Goal: Task Accomplishment & Management: Manage account settings

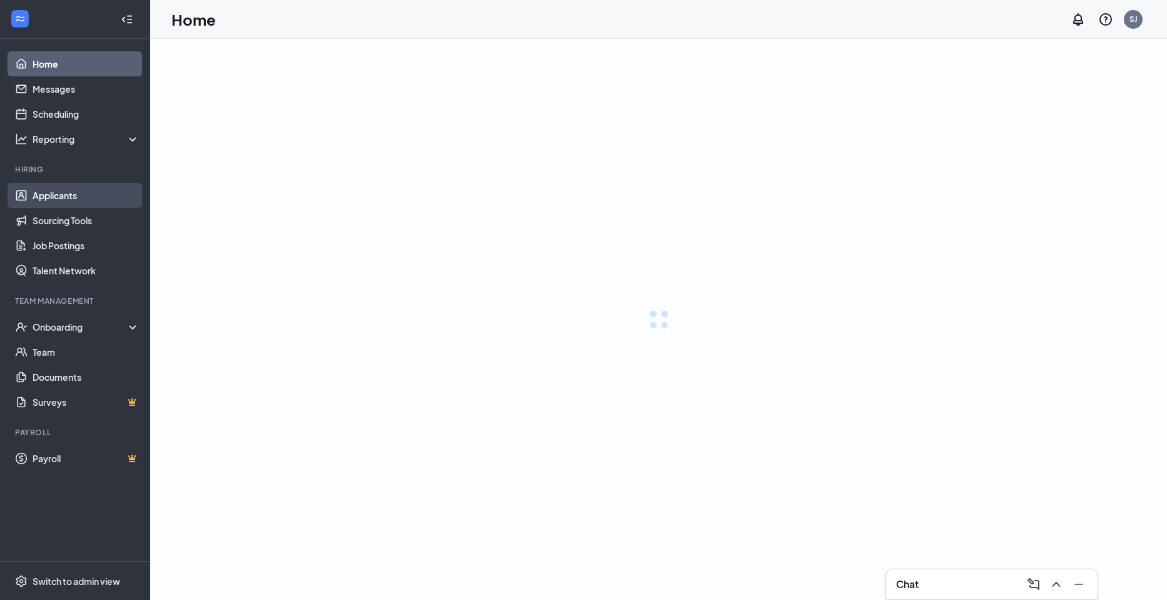
click at [81, 195] on link "Applicants" at bounding box center [86, 195] width 107 height 25
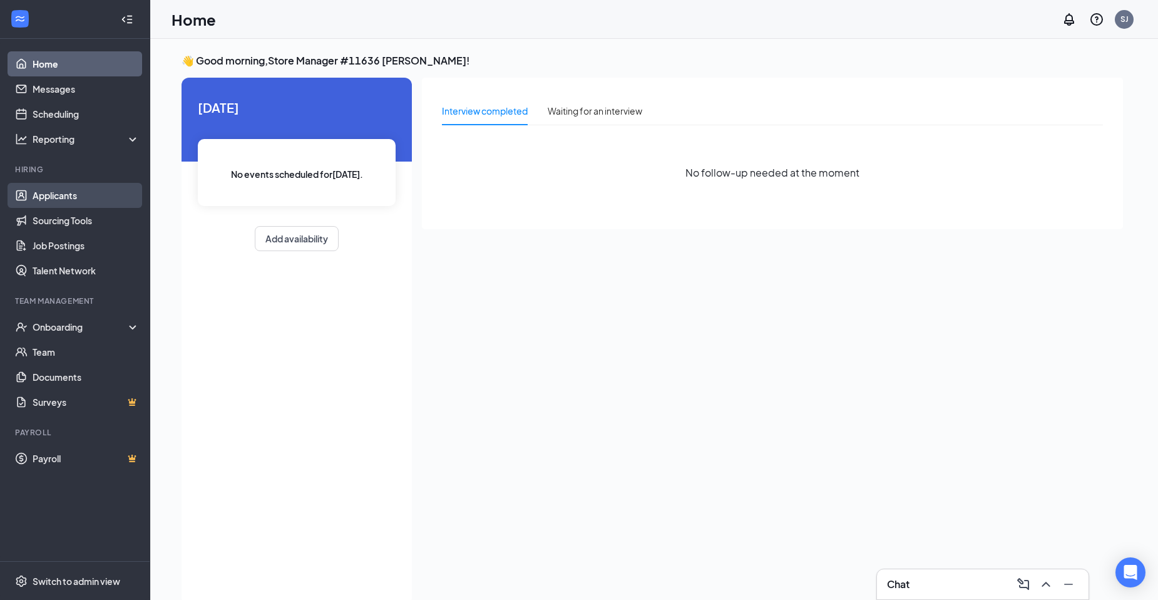
click at [93, 192] on link "Applicants" at bounding box center [86, 195] width 107 height 25
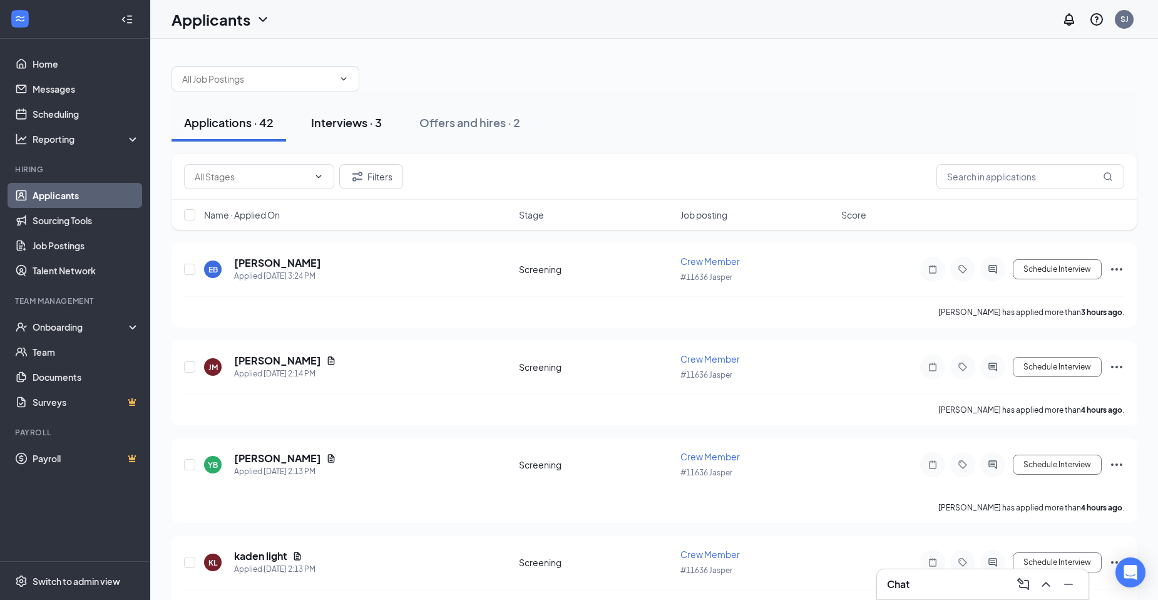
click at [351, 129] on div "Interviews · 3" at bounding box center [346, 123] width 71 height 16
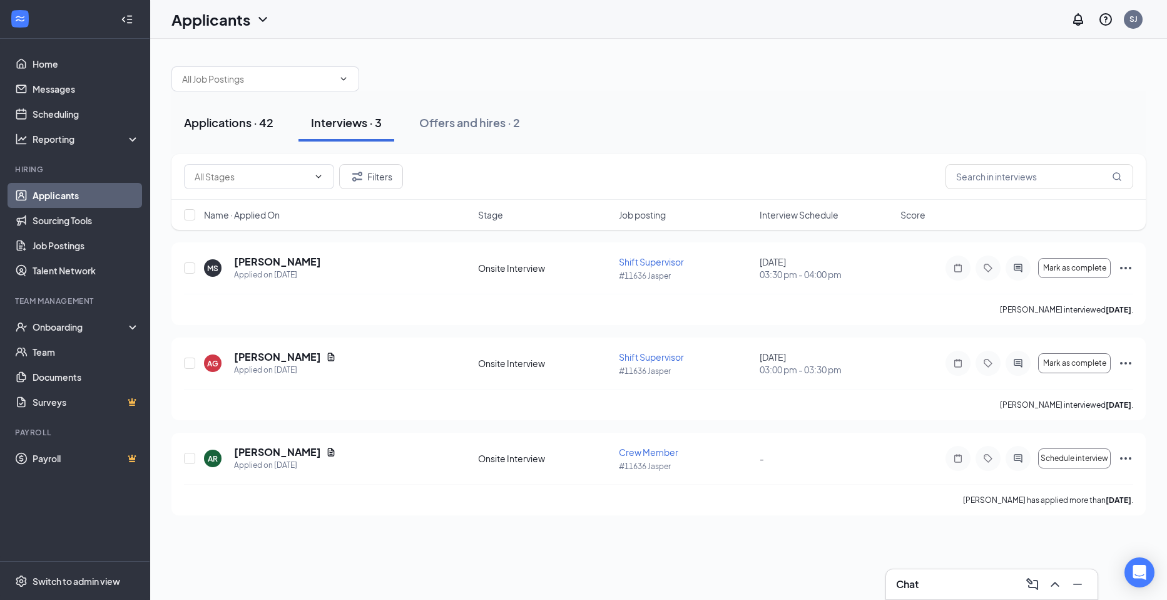
click at [201, 140] on button "Applications · 42" at bounding box center [228, 123] width 115 height 38
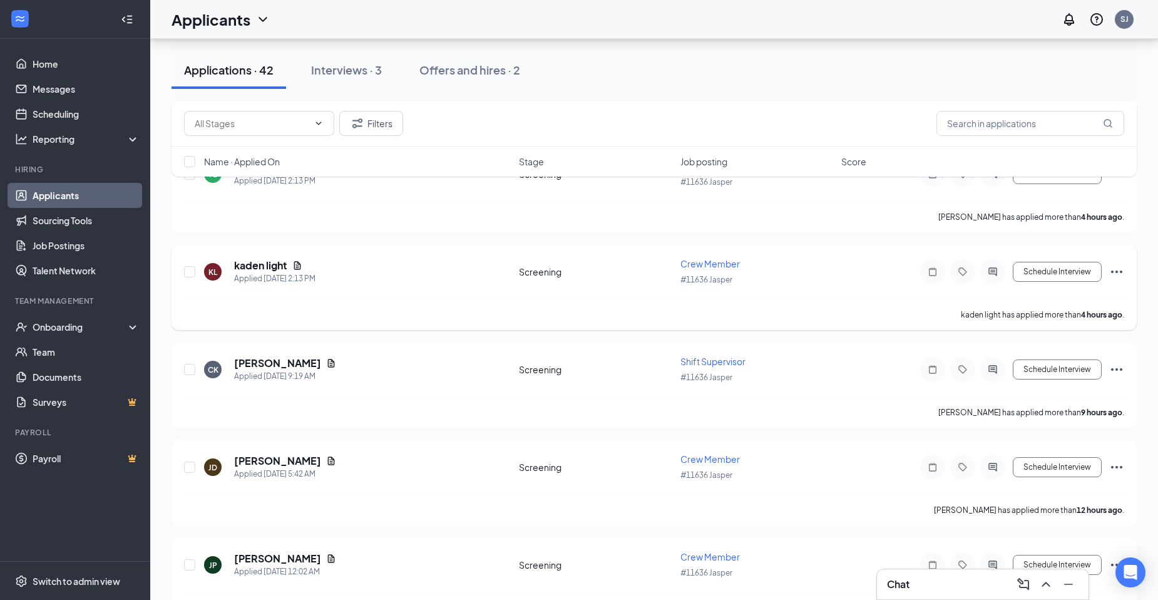
scroll to position [313, 0]
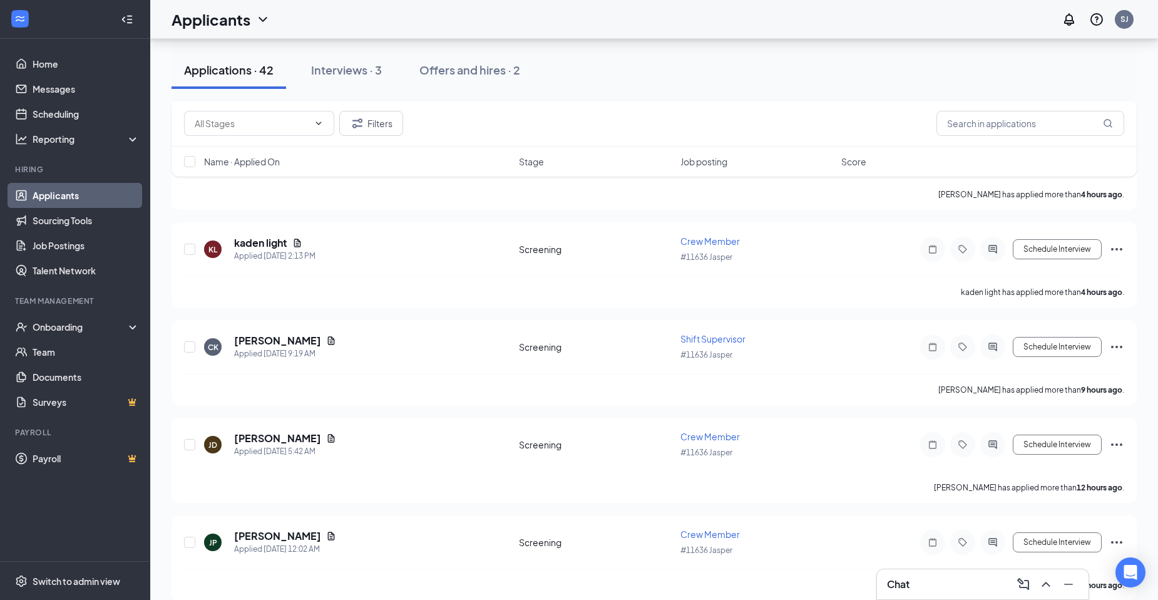
click at [44, 198] on link "Applicants" at bounding box center [86, 195] width 107 height 25
click at [51, 70] on link "Home" at bounding box center [86, 63] width 107 height 25
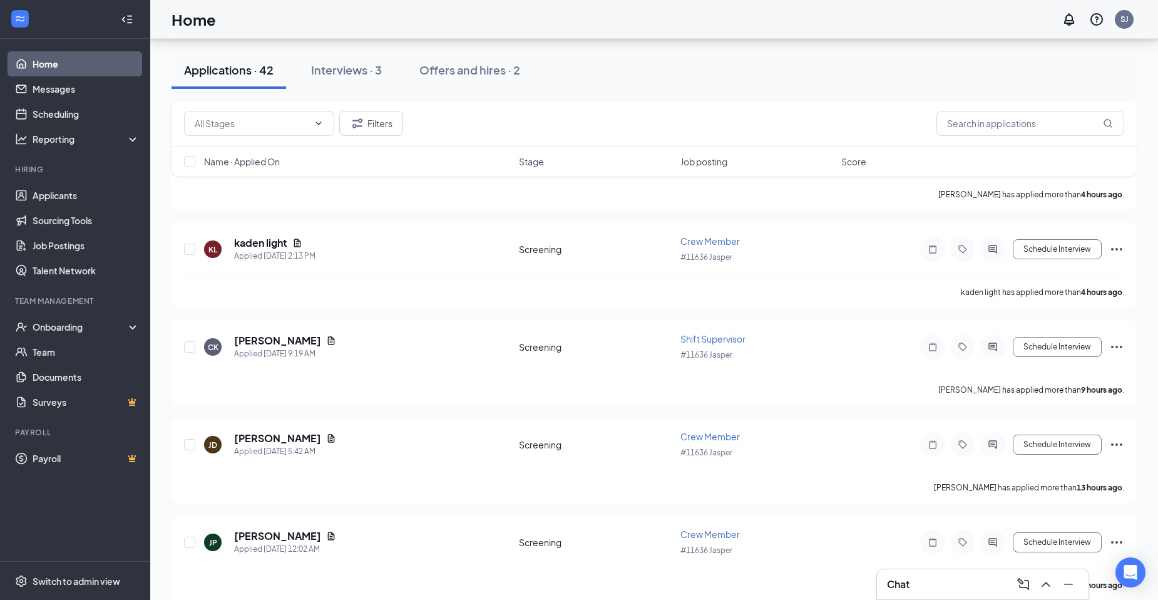
scroll to position [26, 0]
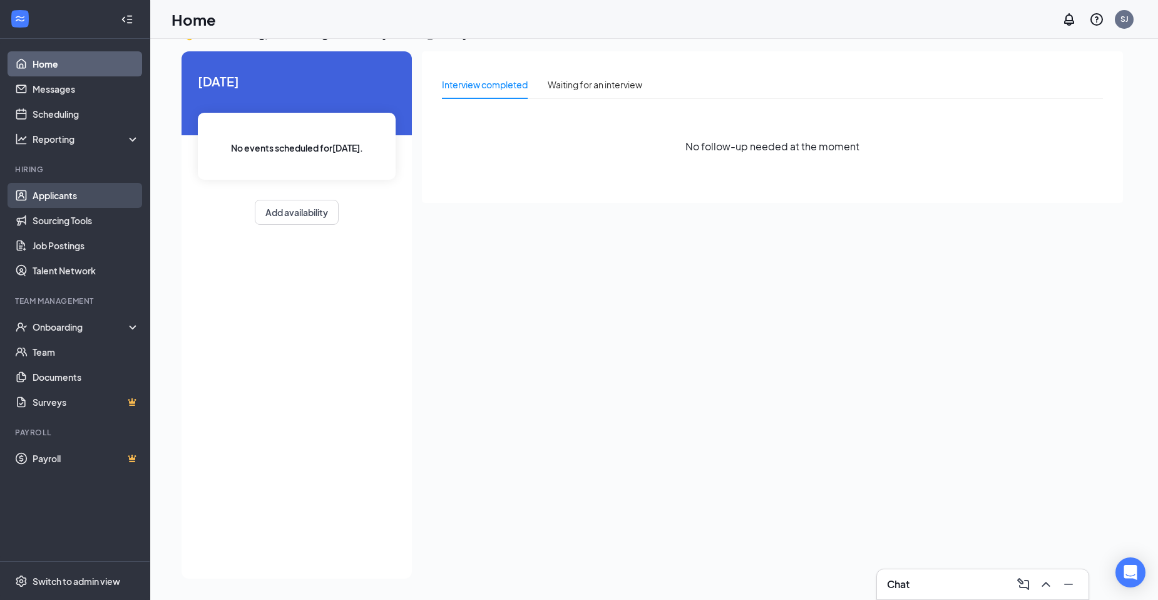
click at [48, 196] on link "Applicants" at bounding box center [86, 195] width 107 height 25
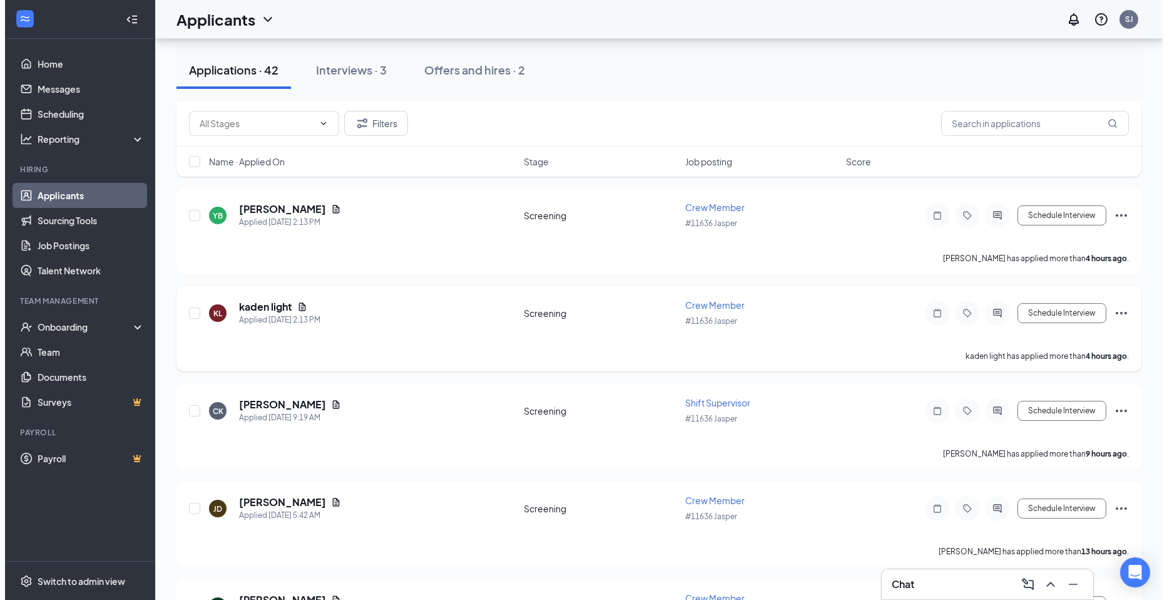
scroll to position [250, 0]
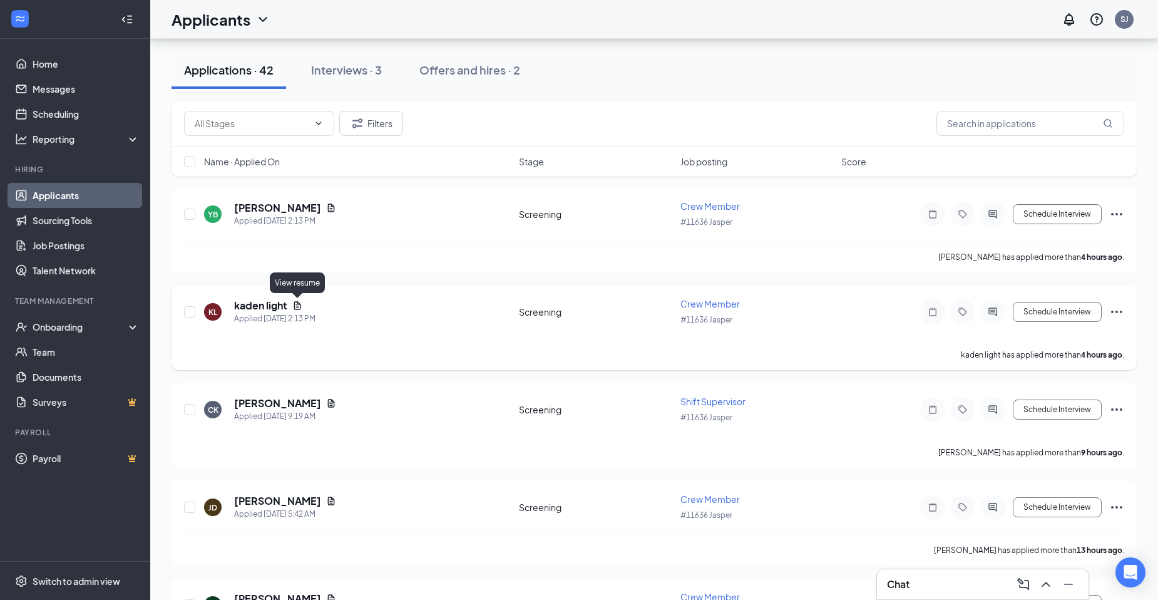
click at [297, 305] on icon "Document" at bounding box center [297, 305] width 10 height 10
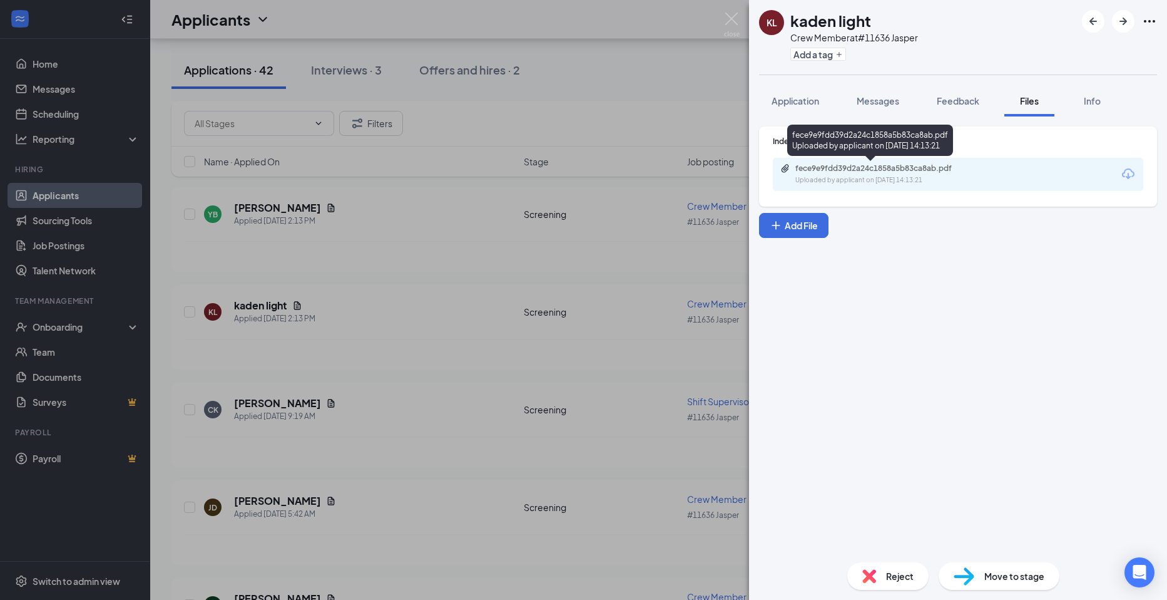
click at [846, 172] on div "fece9e9fdd39d2a24c1858a5b83ca8ab.pdf" at bounding box center [882, 168] width 175 height 10
